Goal: Task Accomplishment & Management: Manage account settings

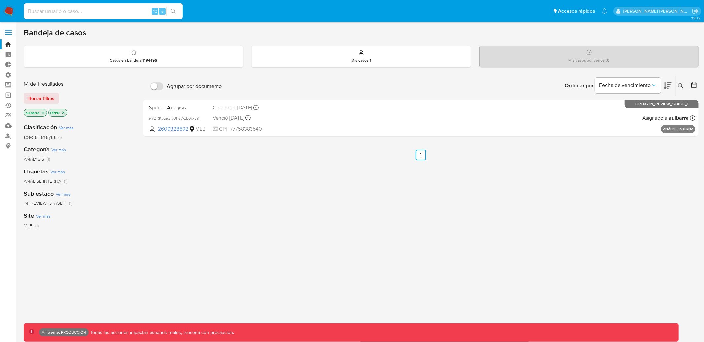
click at [72, 12] on input at bounding box center [103, 11] width 158 height 9
paste input "2352071450"
type input "2352071450"
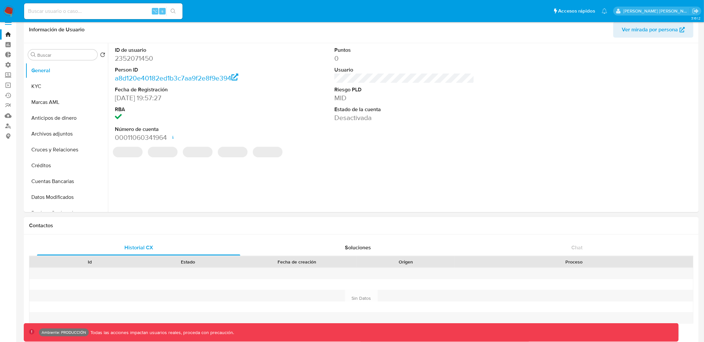
select select "10"
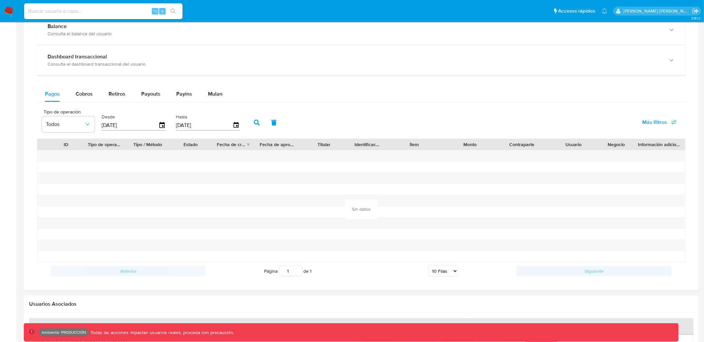
scroll to position [377, 0]
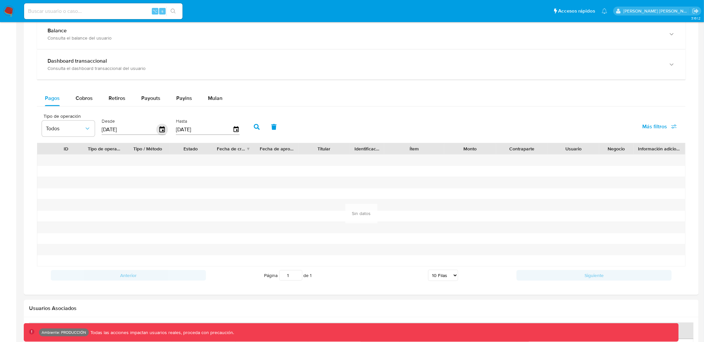
click at [161, 132] on icon "button" at bounding box center [162, 130] width 12 height 12
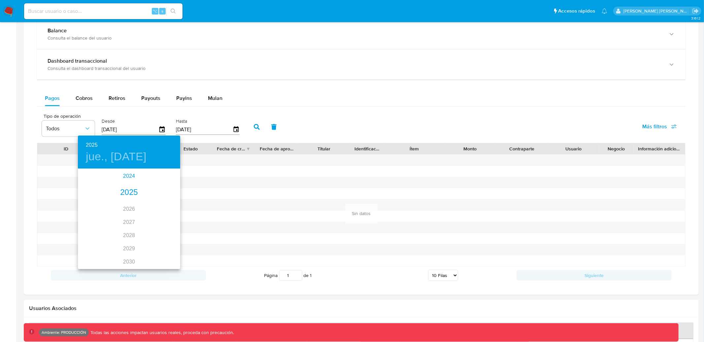
click at [131, 175] on div "2024" at bounding box center [129, 176] width 102 height 13
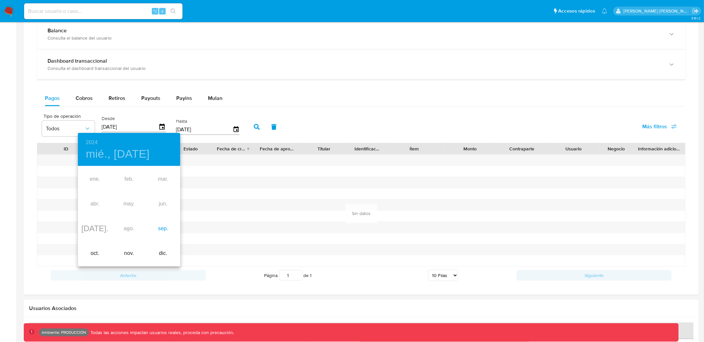
click at [159, 232] on div "sep." at bounding box center [163, 229] width 34 height 25
type input "[DATE]"
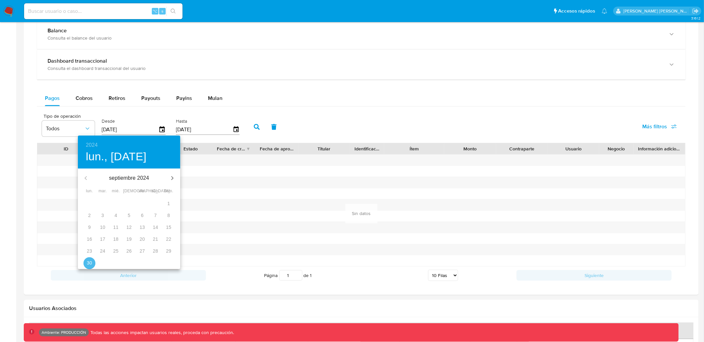
click at [87, 260] on p "30" at bounding box center [89, 263] width 5 height 7
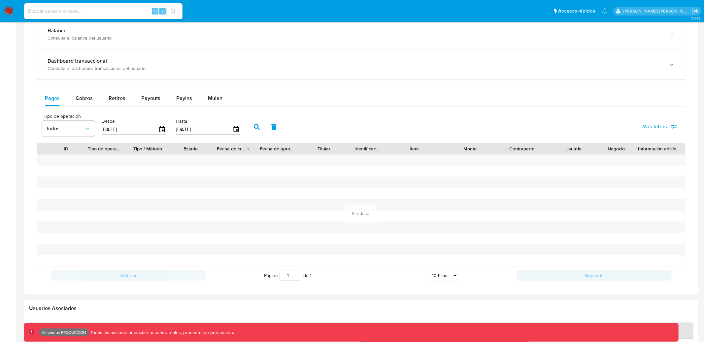
click at [254, 130] on icon "button" at bounding box center [257, 127] width 6 height 6
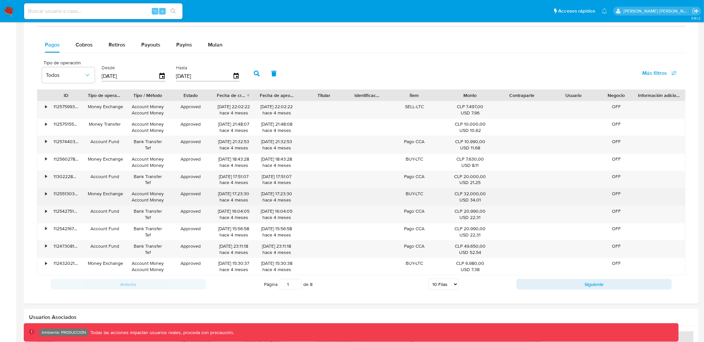
scroll to position [432, 0]
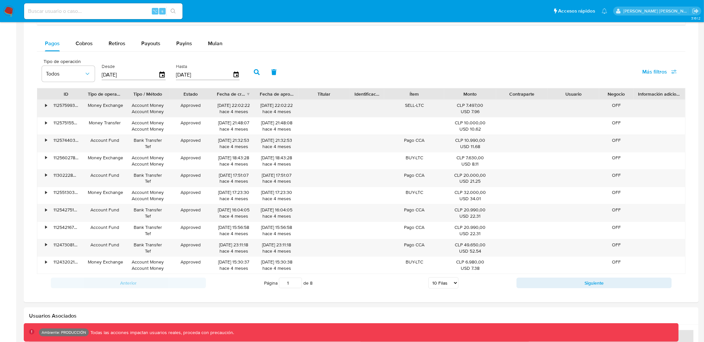
click at [46, 107] on div "•" at bounding box center [46, 105] width 2 height 6
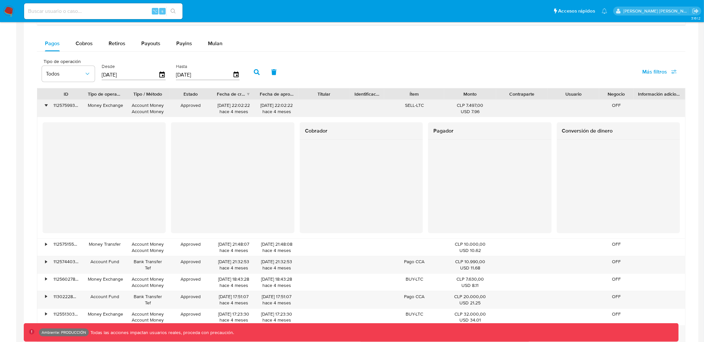
click at [46, 106] on div "•" at bounding box center [46, 105] width 2 height 6
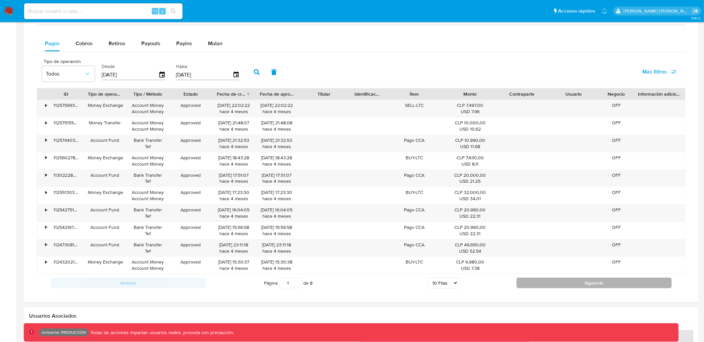
click at [548, 286] on button "Siguiente" at bounding box center [594, 283] width 155 height 11
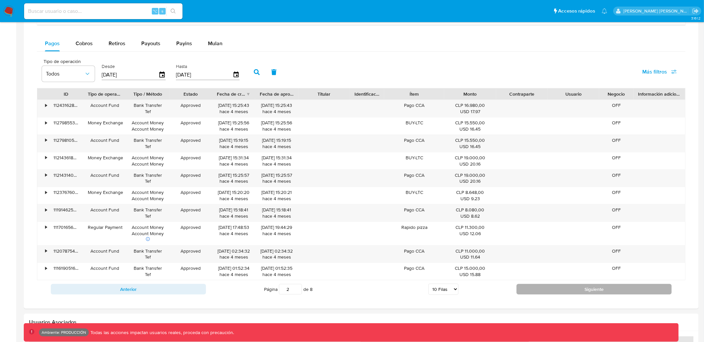
click at [547, 292] on button "Siguiente" at bounding box center [594, 289] width 155 height 11
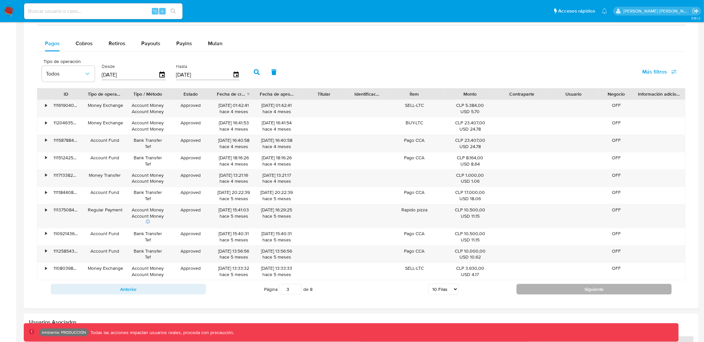
click at [547, 293] on button "Siguiente" at bounding box center [594, 289] width 155 height 11
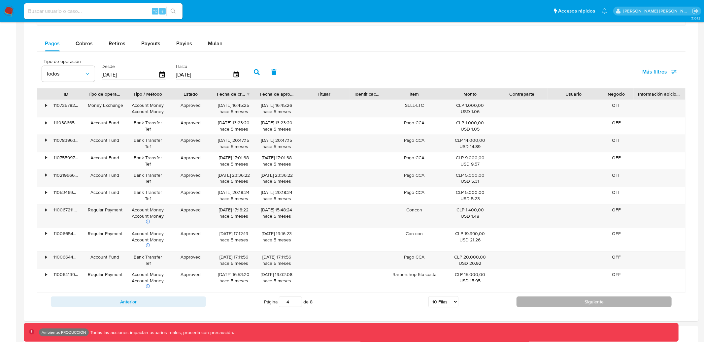
click at [548, 305] on button "Siguiente" at bounding box center [594, 302] width 155 height 11
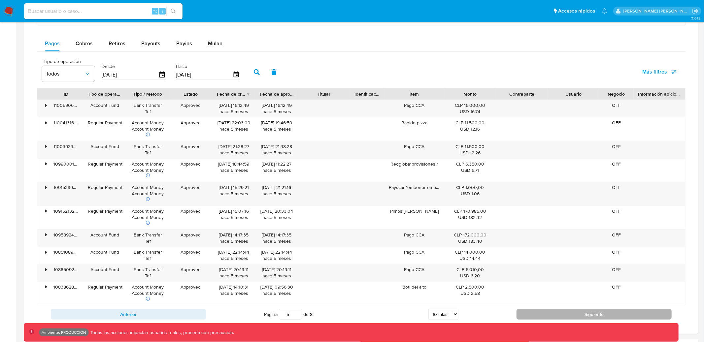
click at [542, 312] on button "Siguiente" at bounding box center [594, 314] width 155 height 11
type input "6"
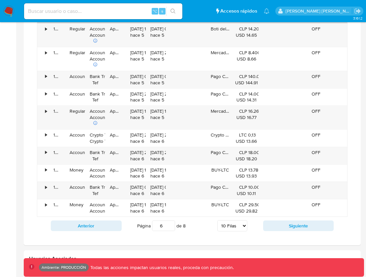
scroll to position [508, 0]
click at [46, 135] on div "•" at bounding box center [46, 135] width 2 height 6
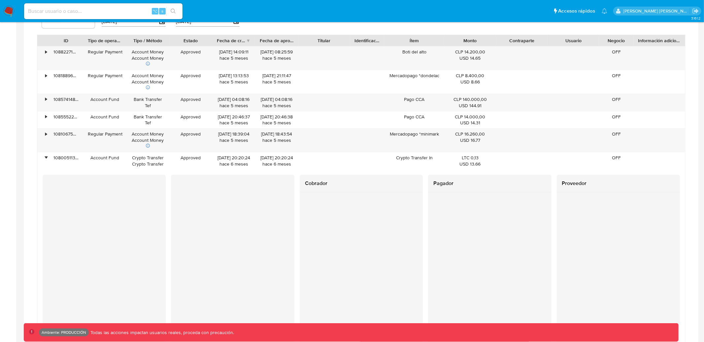
scroll to position [475, 0]
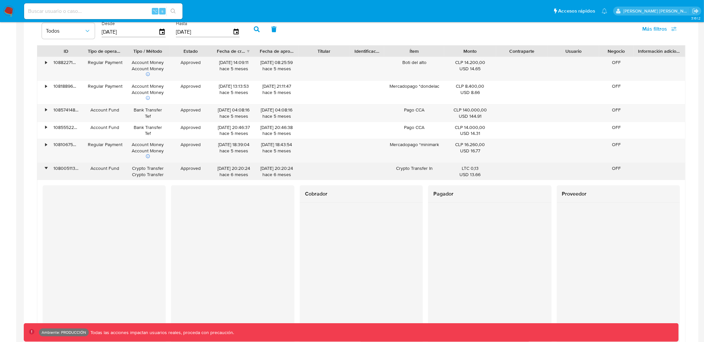
click at [47, 171] on div "•" at bounding box center [43, 171] width 12 height 17
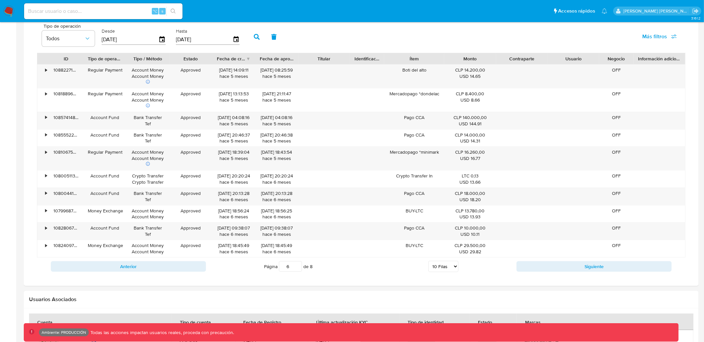
scroll to position [466, 0]
